Goal: Task Accomplishment & Management: Complete application form

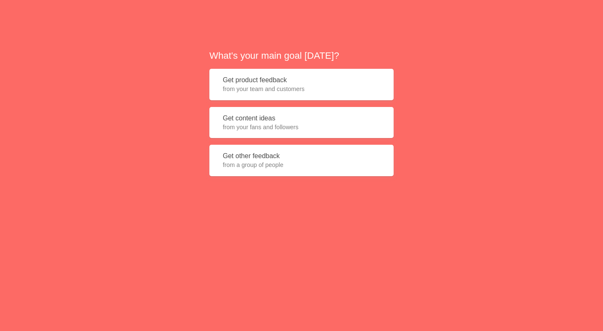
click at [272, 76] on button "Get product feedback from your team and customers" at bounding box center [302, 84] width 184 height 31
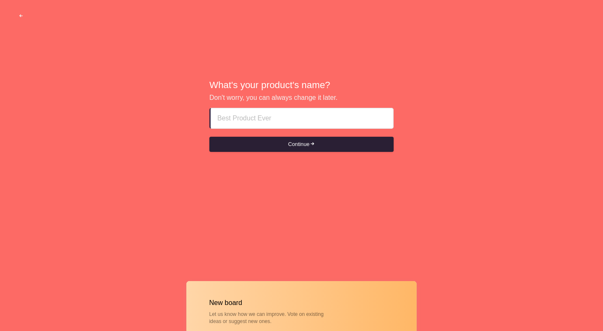
paste input "sharjah escort girls 18plus+971ƼƼ7869622"
type input "sharjah escort girls 18plus+971ƼƼ7869622"
click at [277, 141] on button "Continue" at bounding box center [302, 144] width 184 height 15
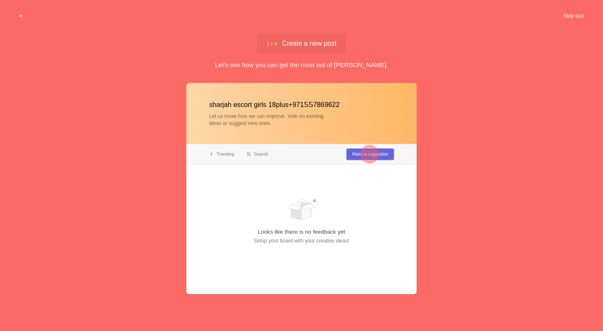
click at [573, 14] on button "Skip tour" at bounding box center [574, 15] width 41 height 15
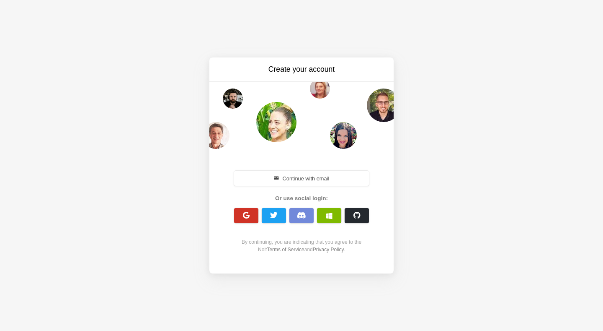
click at [243, 219] on span "button" at bounding box center [247, 215] width 8 height 8
